Goal: Task Accomplishment & Management: Manage account settings

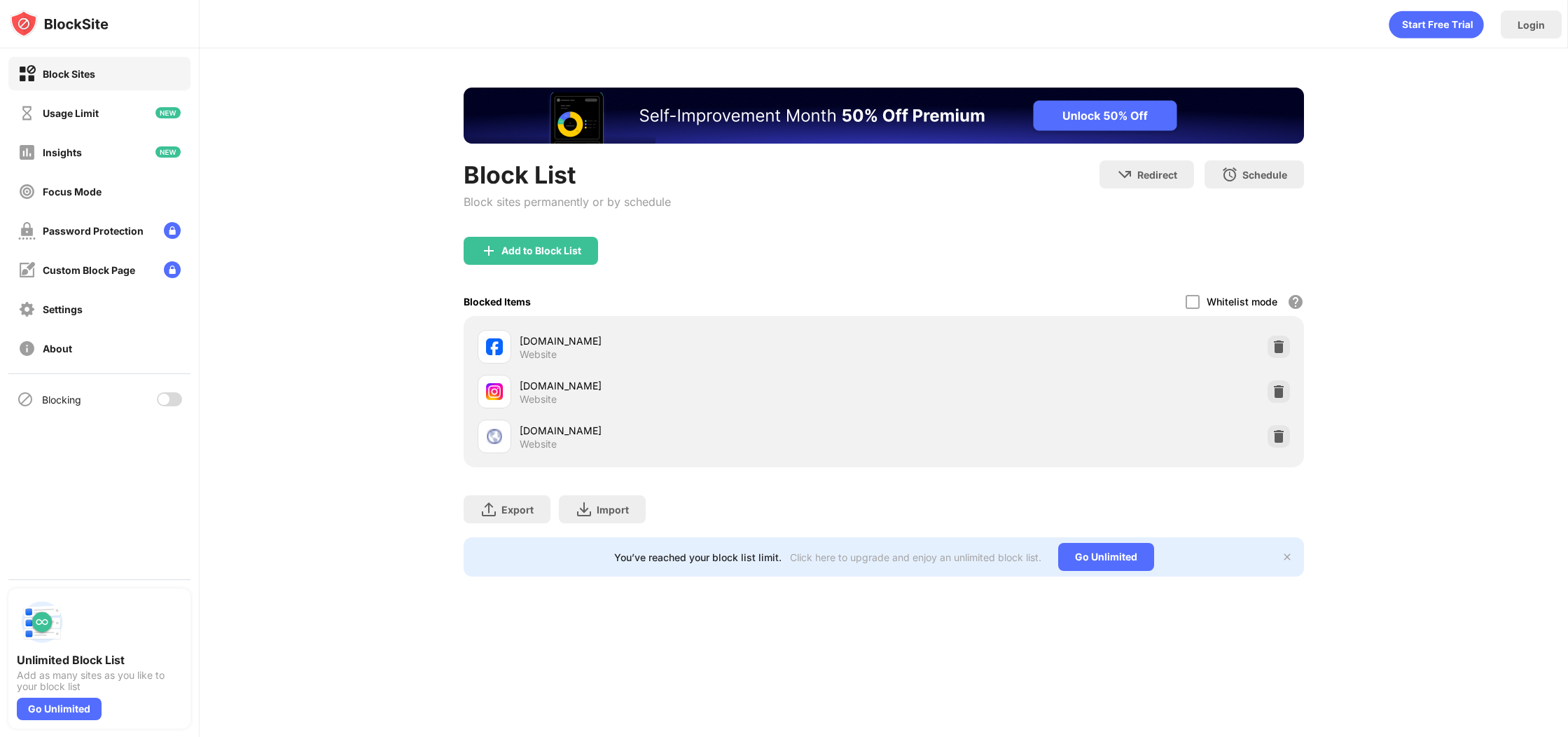
click at [169, 404] on div at bounding box center [169, 399] width 25 height 14
